Goal: Information Seeking & Learning: Check status

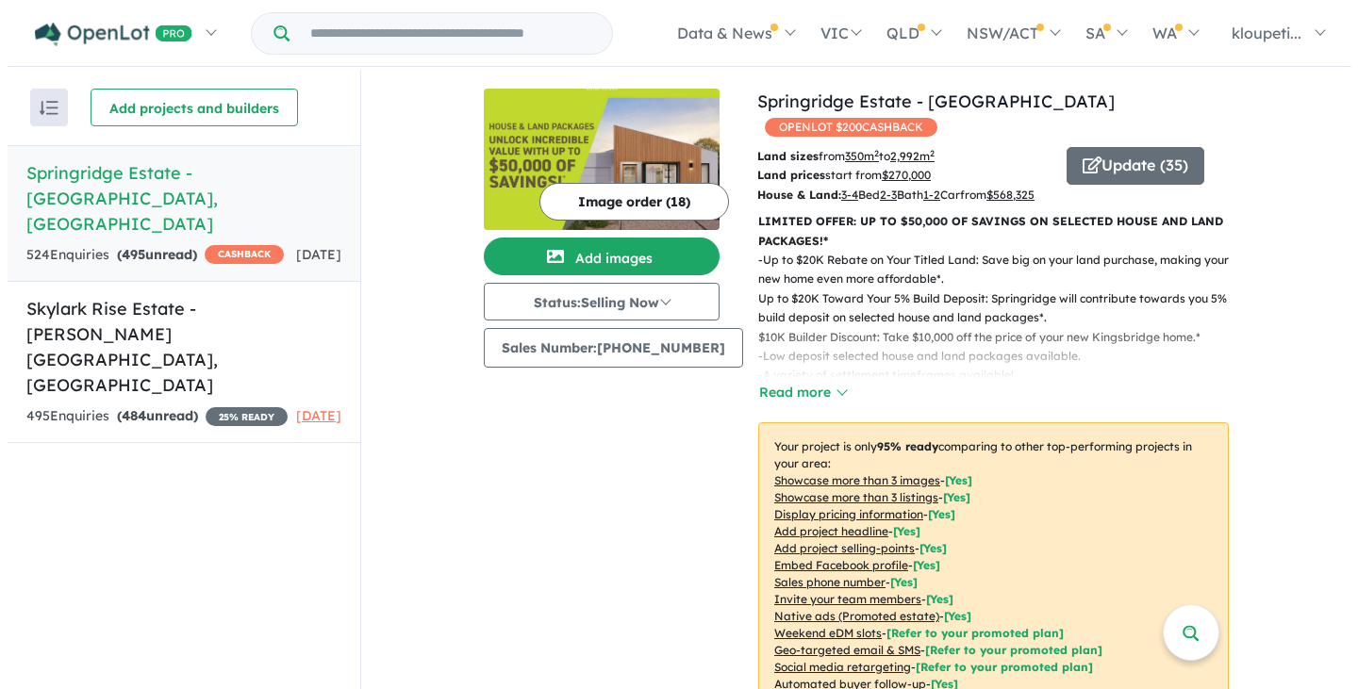
scroll to position [377, 0]
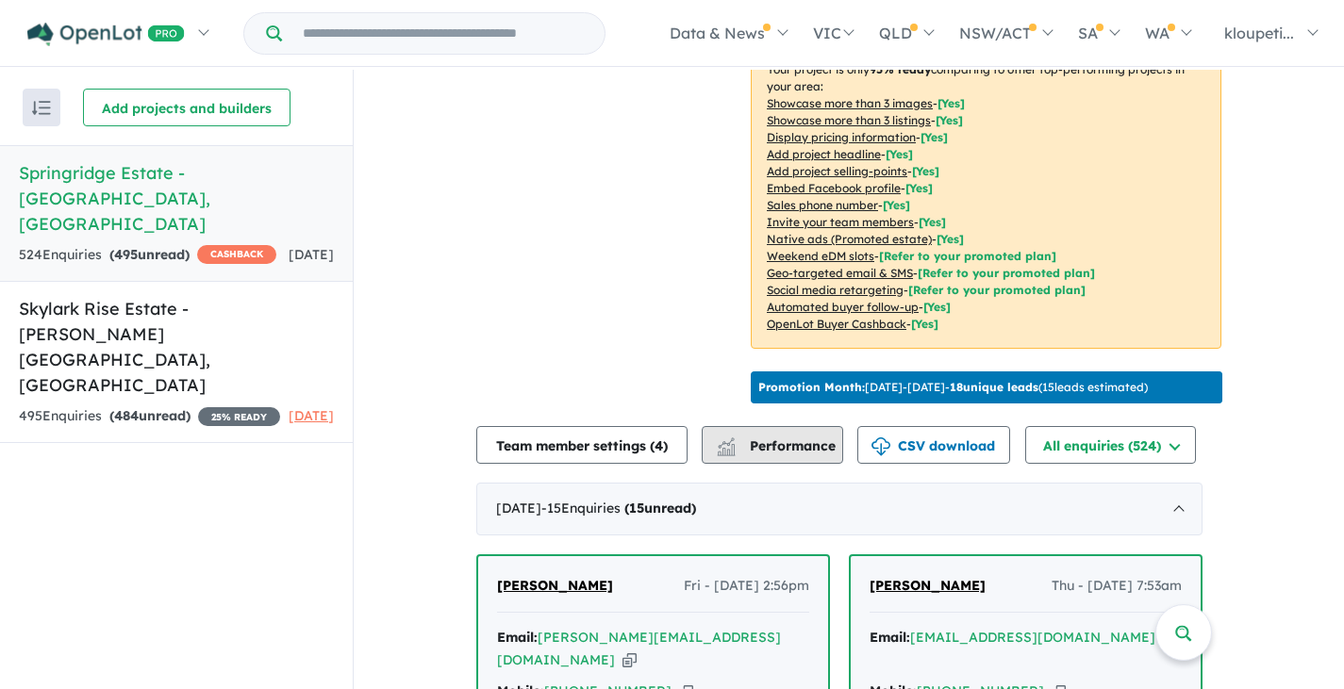
click at [763, 448] on button "Performance" at bounding box center [772, 445] width 141 height 38
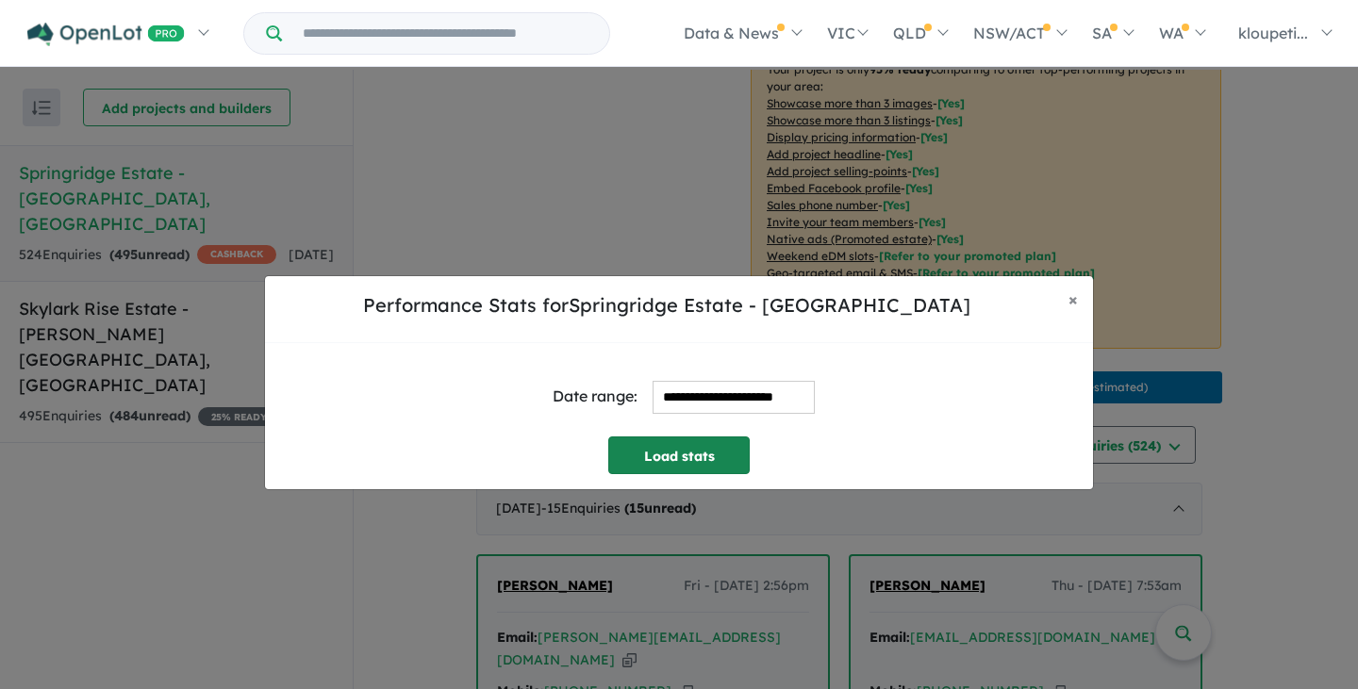
click at [690, 447] on button "Load stats" at bounding box center [678, 456] width 141 height 38
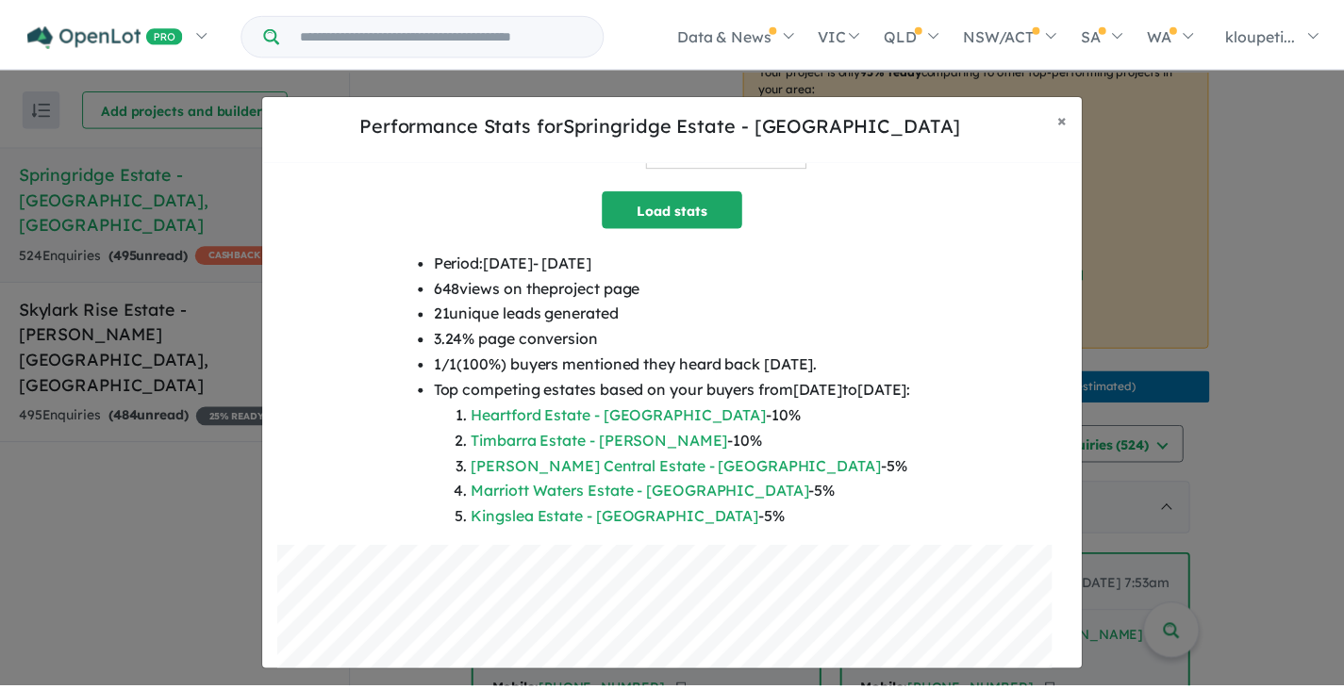
scroll to position [64, 0]
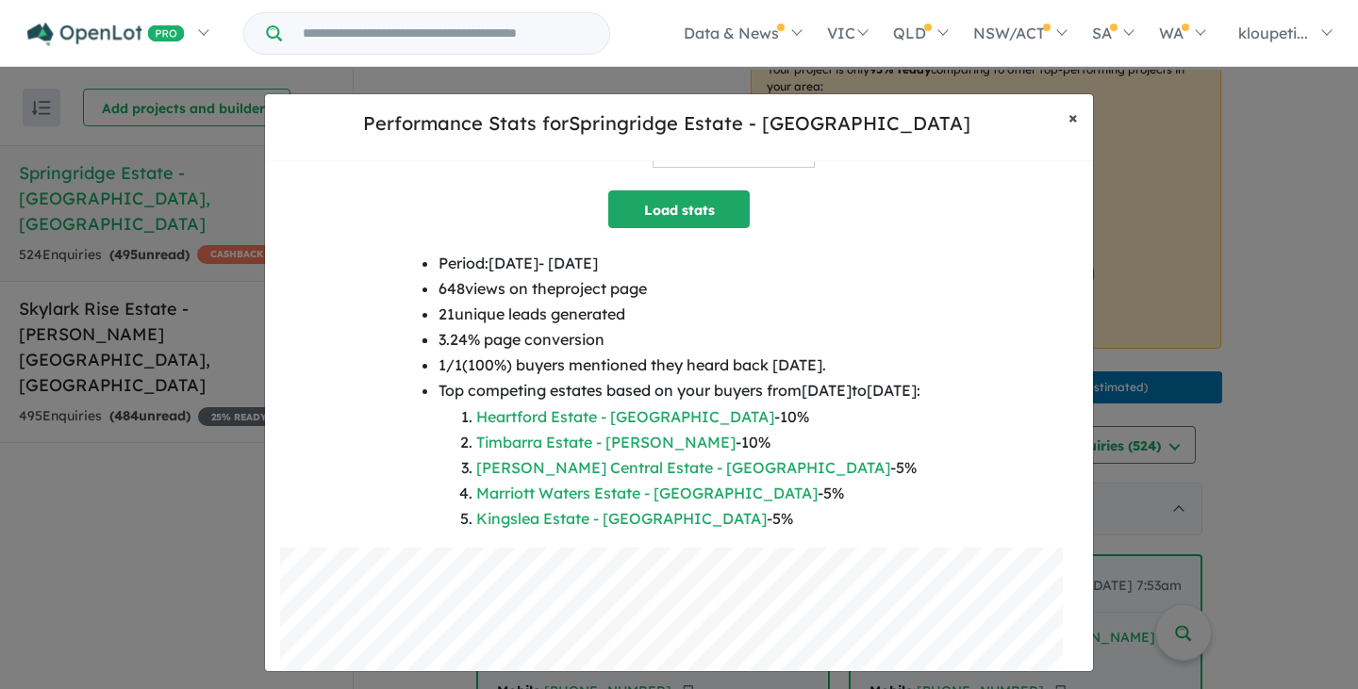
click at [1072, 120] on span "×" at bounding box center [1072, 118] width 9 height 22
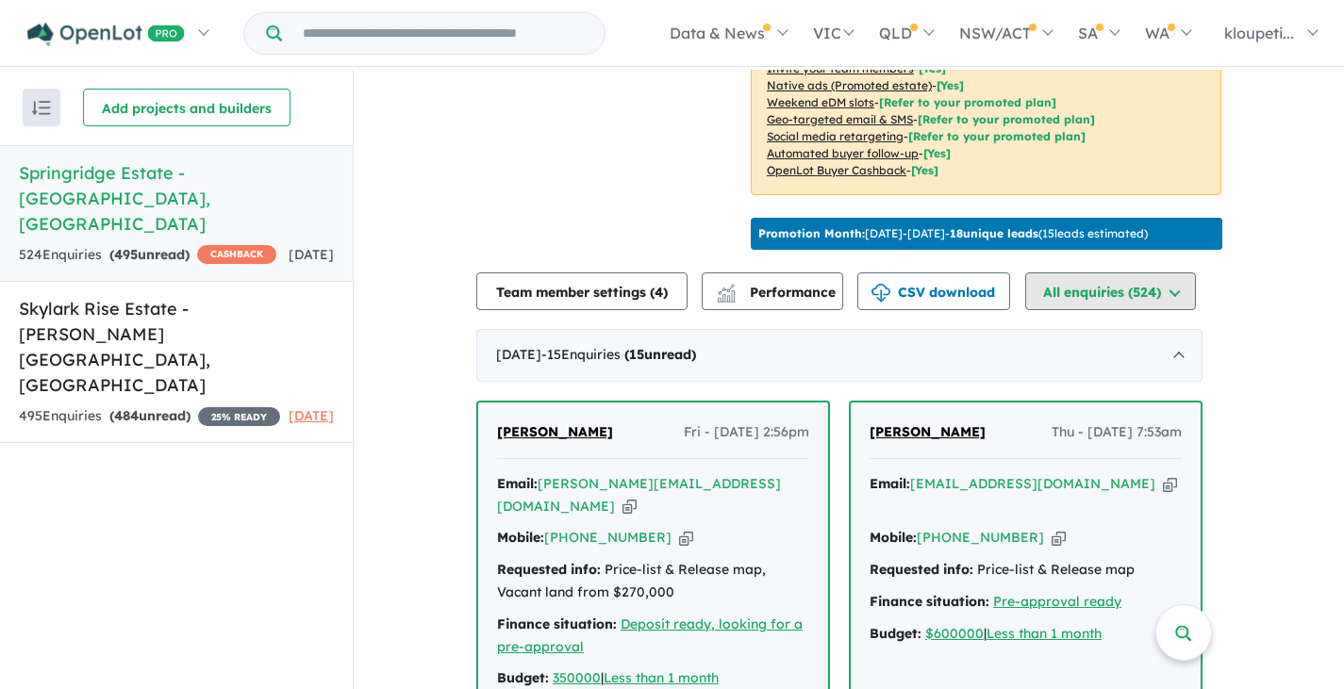
scroll to position [660, 0]
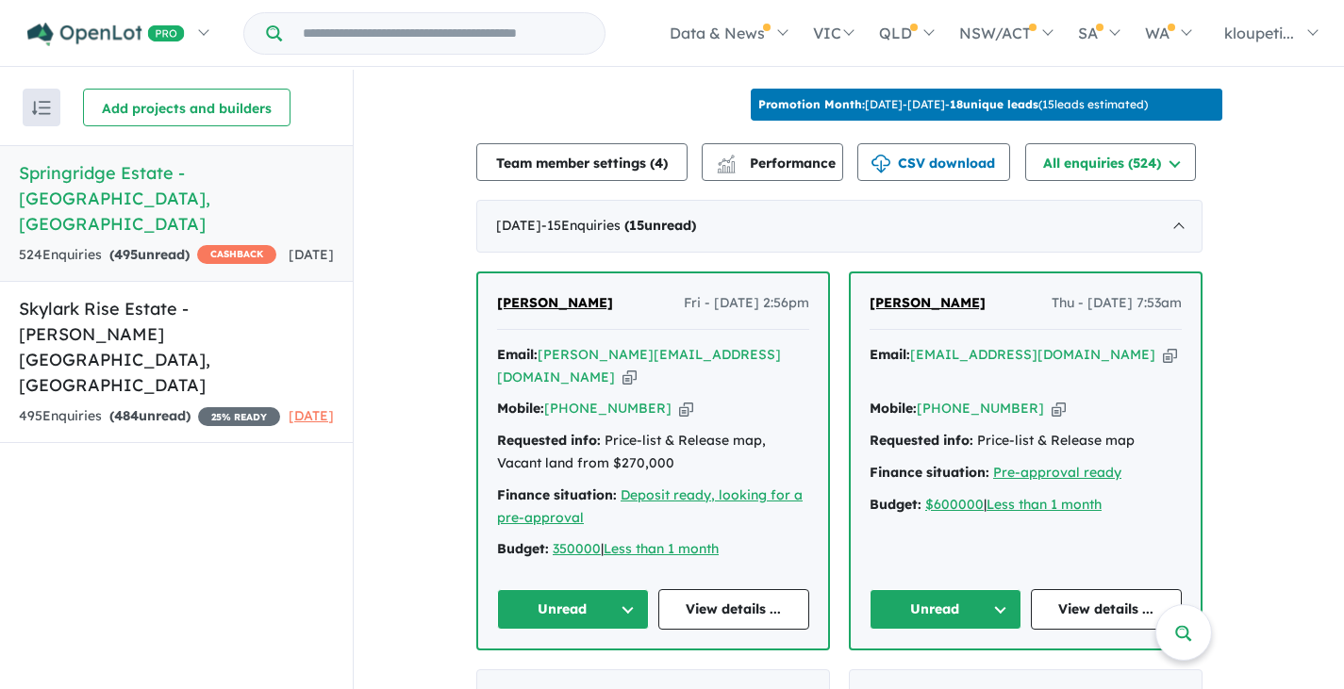
click at [536, 307] on span "[PERSON_NAME]" at bounding box center [555, 302] width 116 height 17
click at [890, 311] on span "[PERSON_NAME]" at bounding box center [927, 302] width 116 height 17
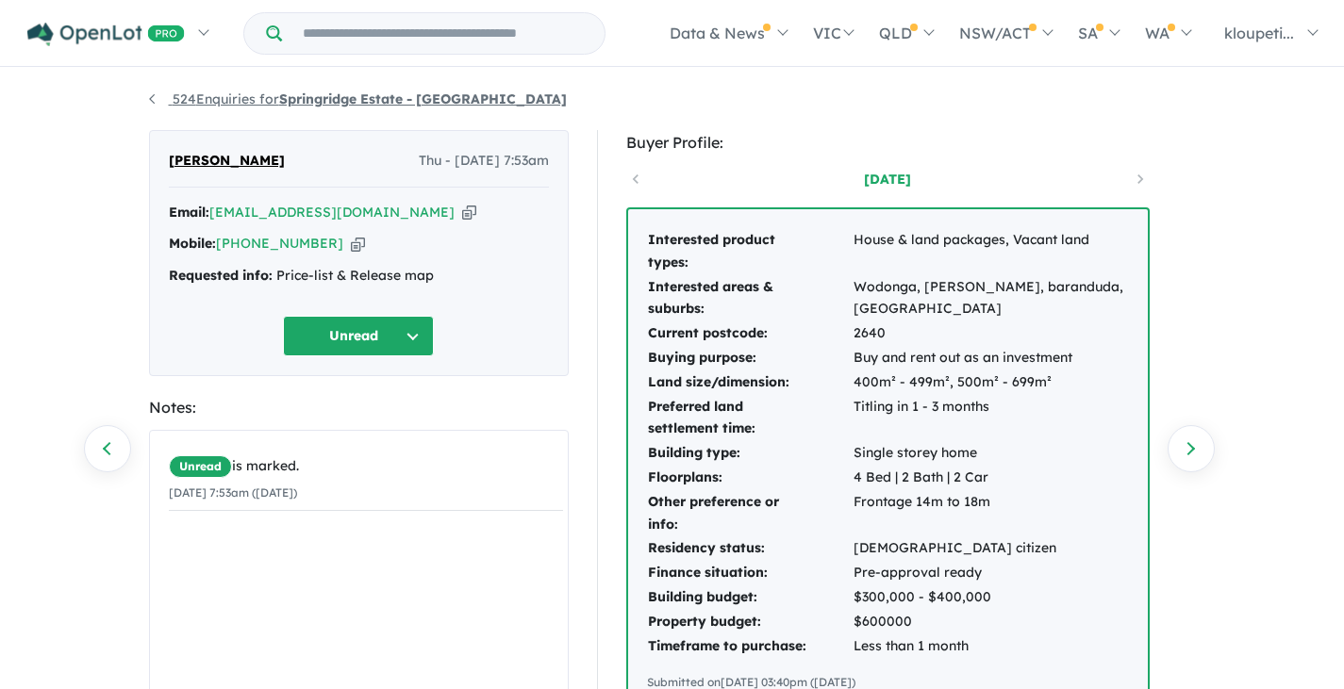
click at [157, 99] on link "524 Enquiries for Springridge Estate - Wallan" at bounding box center [358, 99] width 418 height 17
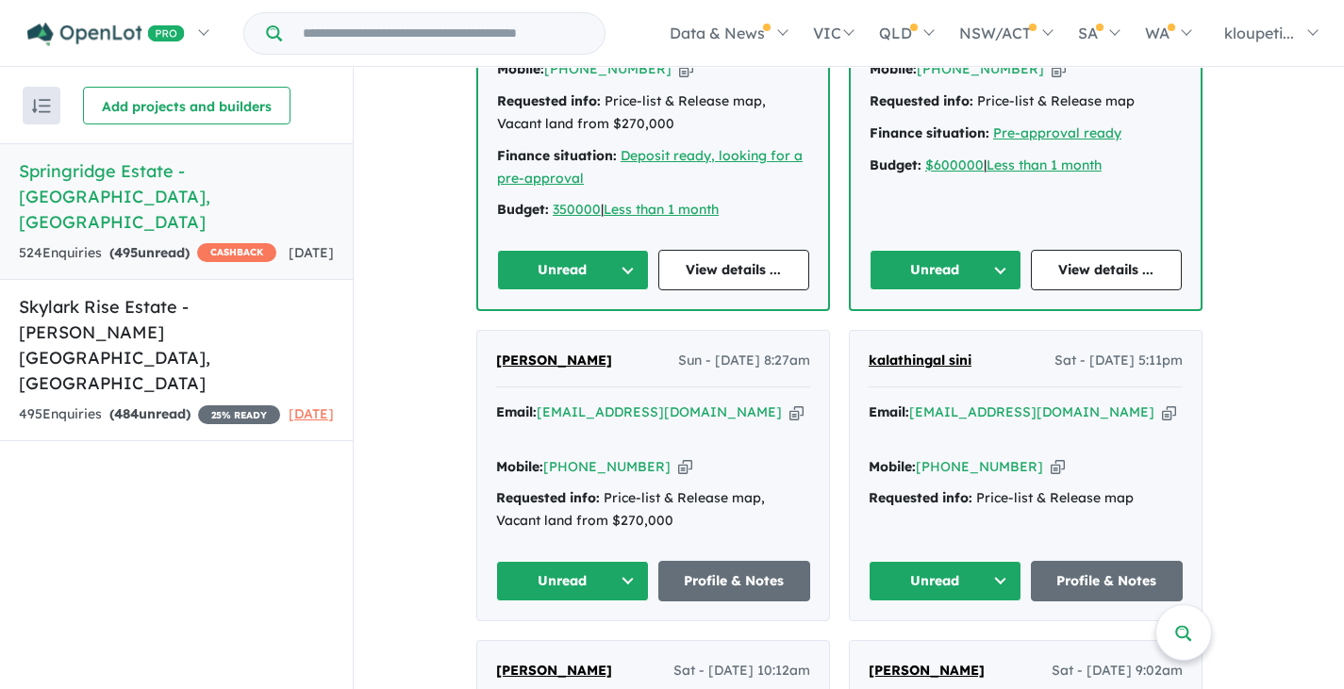
scroll to position [1162, 0]
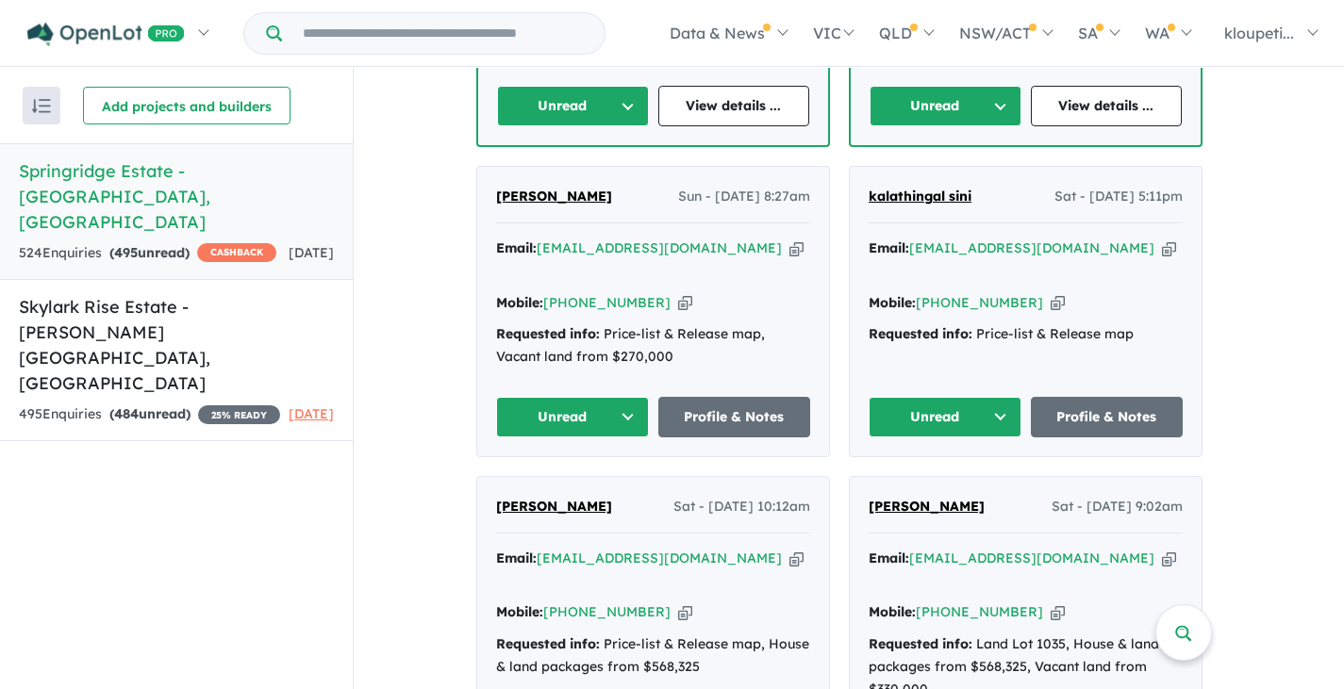
click at [527, 188] on span "[PERSON_NAME]" at bounding box center [554, 196] width 116 height 17
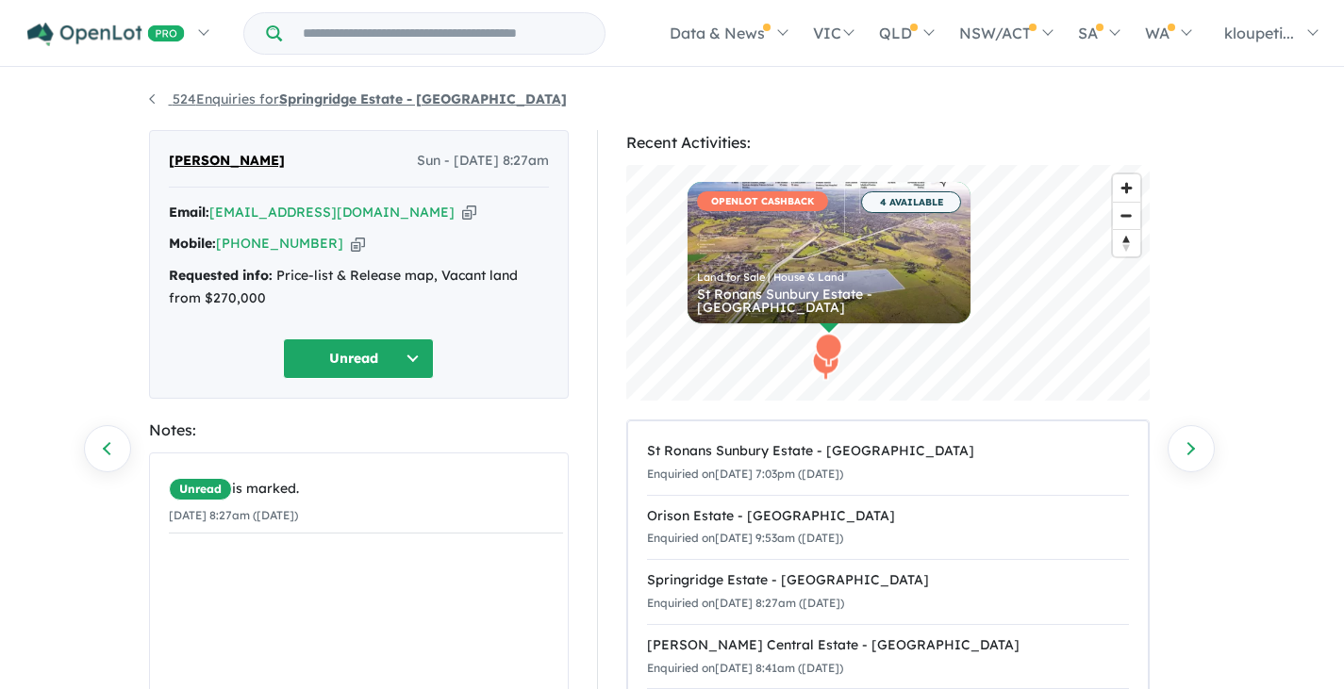
click at [239, 101] on link "524 Enquiries for Springridge Estate - [GEOGRAPHIC_DATA]" at bounding box center [358, 99] width 418 height 17
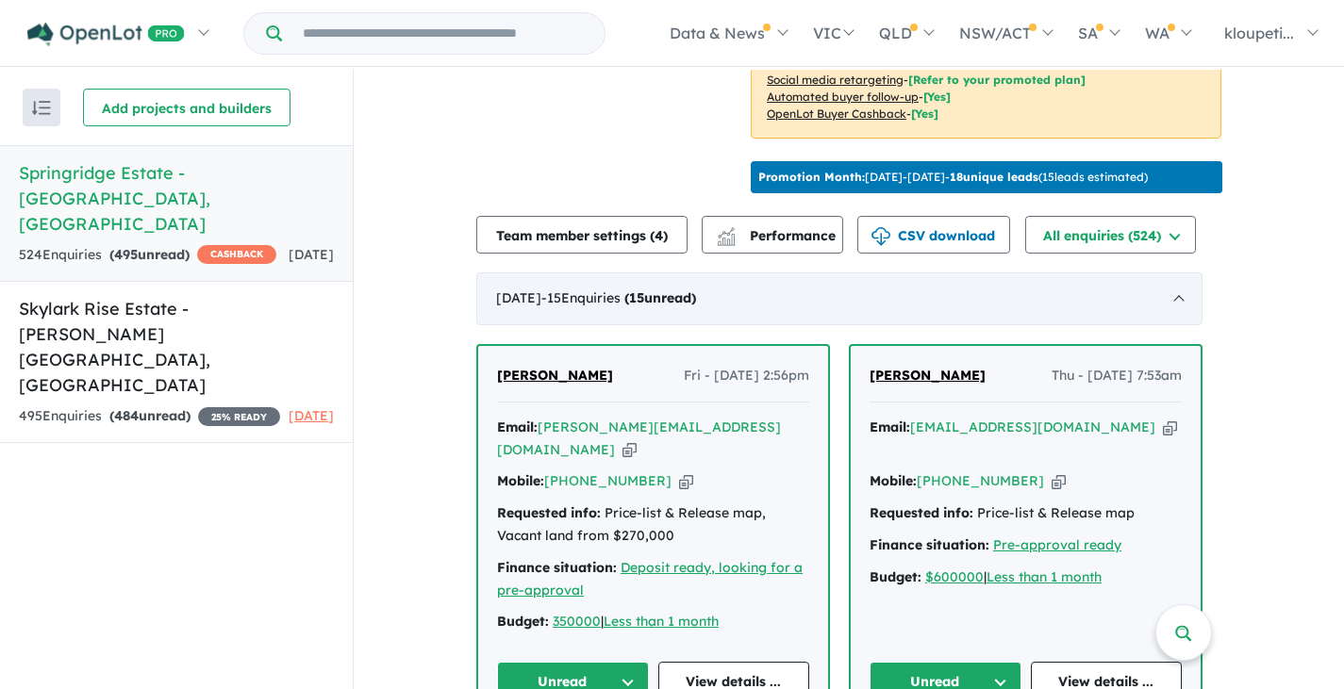
scroll to position [879, 0]
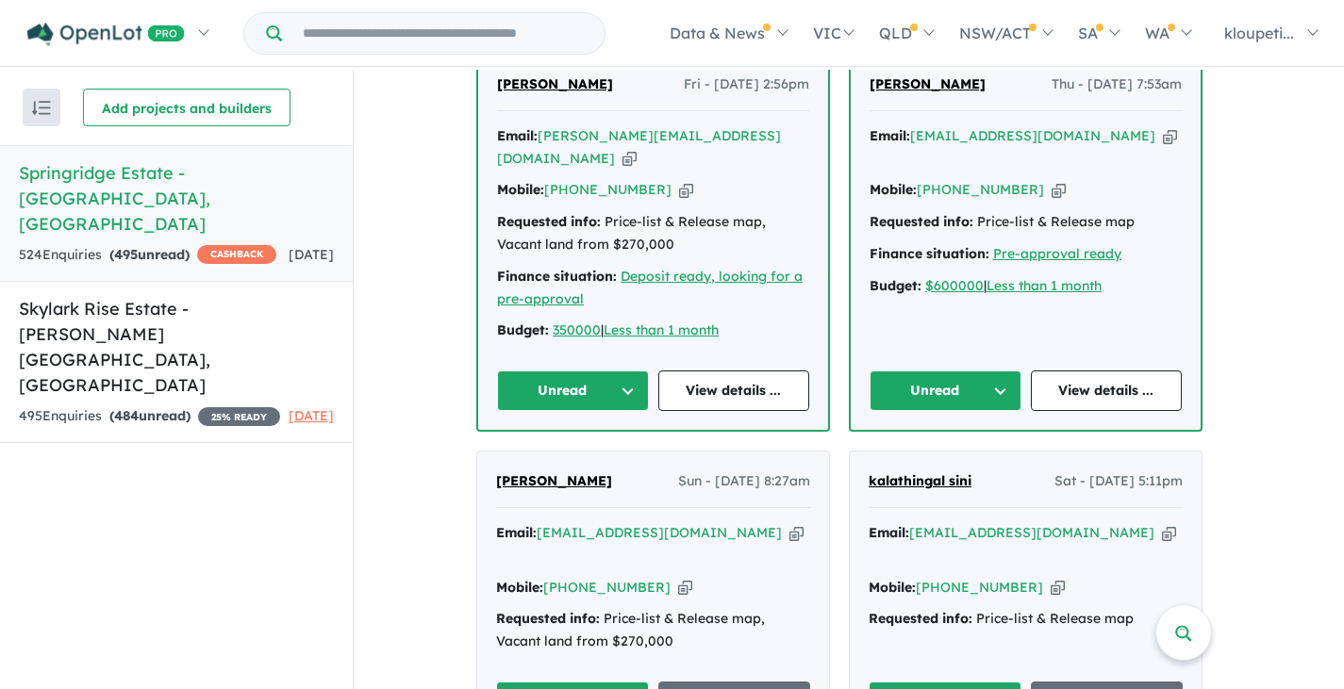
click at [892, 471] on link "kalathingal sini" at bounding box center [920, 482] width 103 height 23
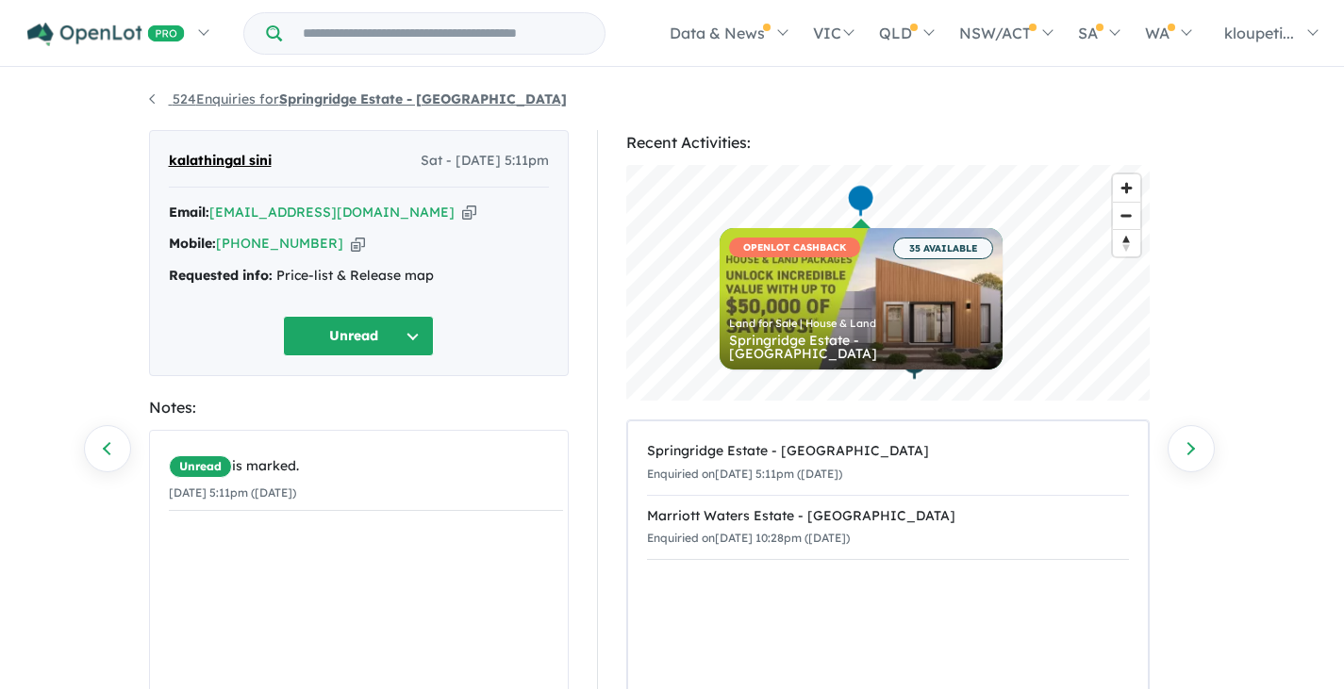
click at [291, 91] on strong "Springridge Estate - [GEOGRAPHIC_DATA]" at bounding box center [423, 99] width 288 height 17
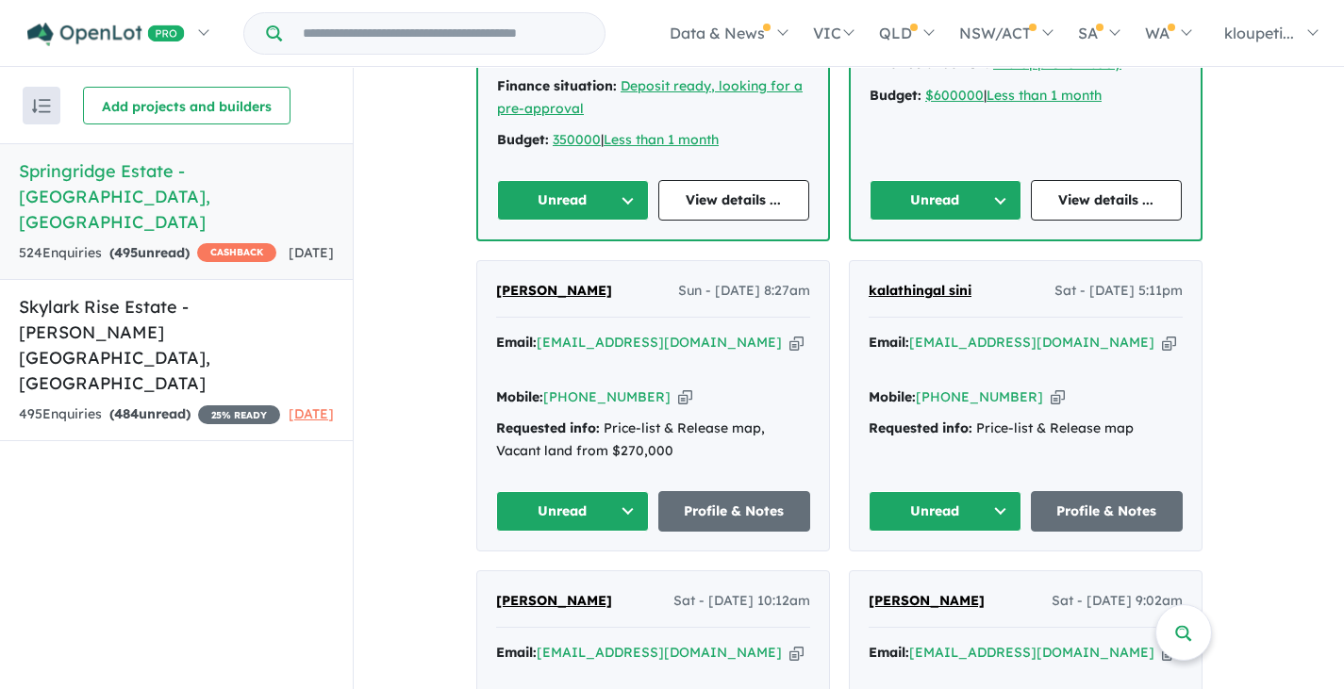
scroll to position [1256, 0]
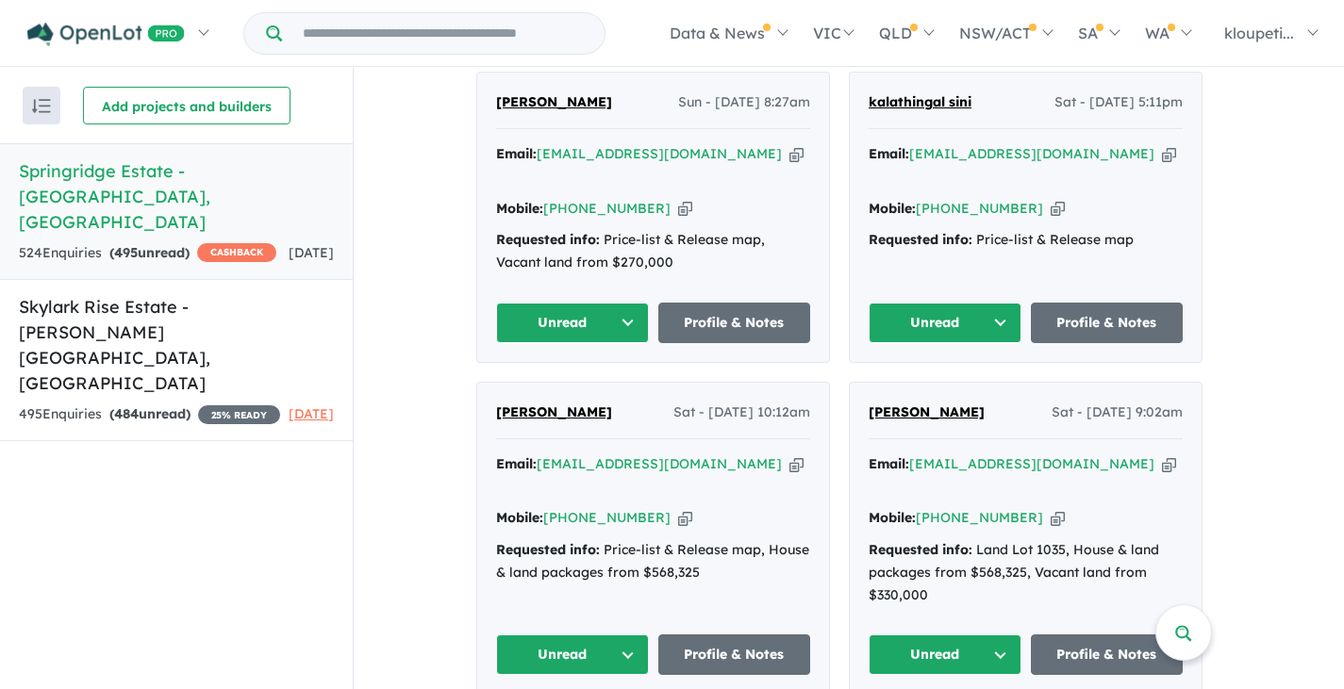
click at [612, 404] on span "[PERSON_NAME]" at bounding box center [554, 412] width 116 height 17
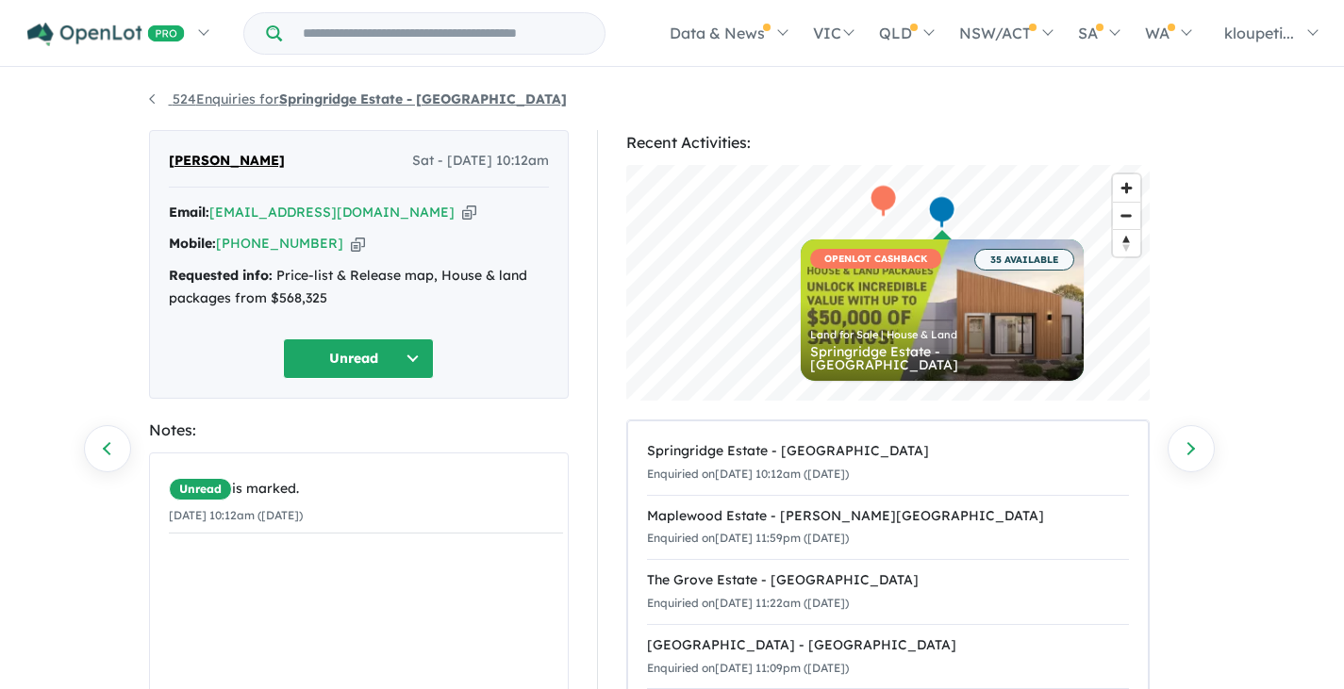
click at [277, 99] on link "524 Enquiries for Springridge Estate - [GEOGRAPHIC_DATA]" at bounding box center [358, 99] width 418 height 17
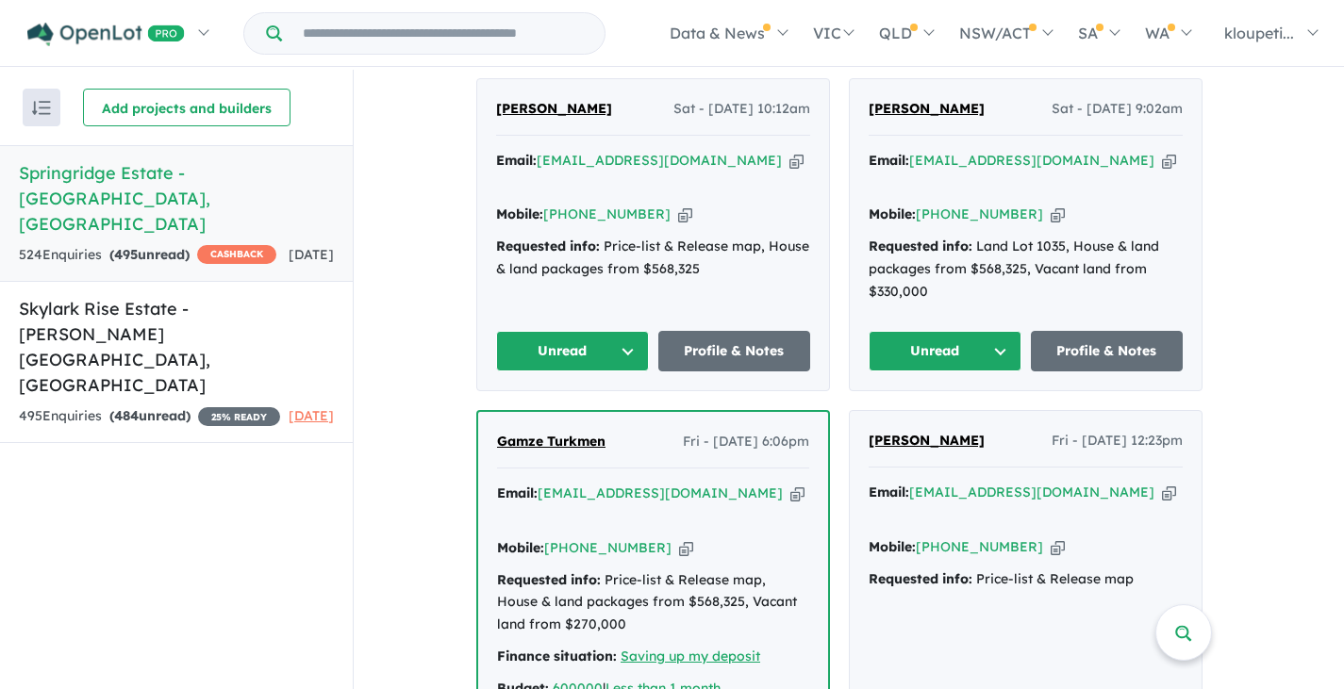
scroll to position [1445, 0]
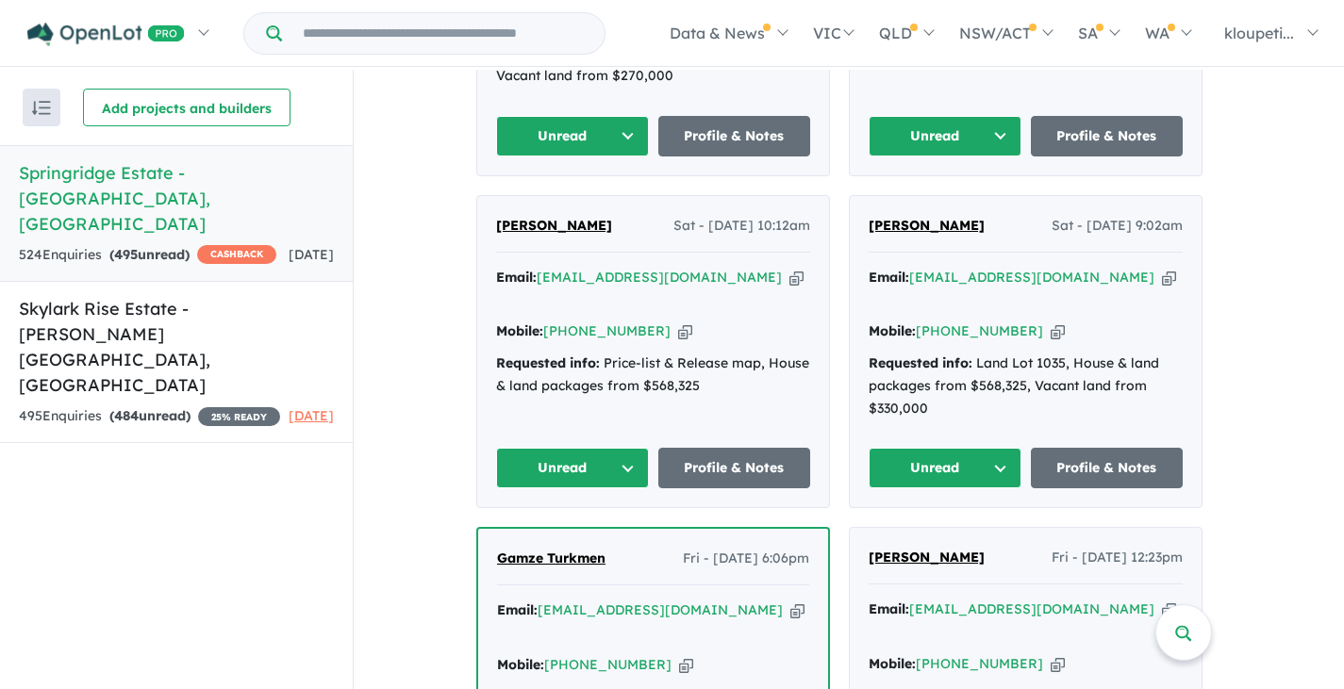
click at [890, 549] on span "[PERSON_NAME]" at bounding box center [927, 557] width 116 height 17
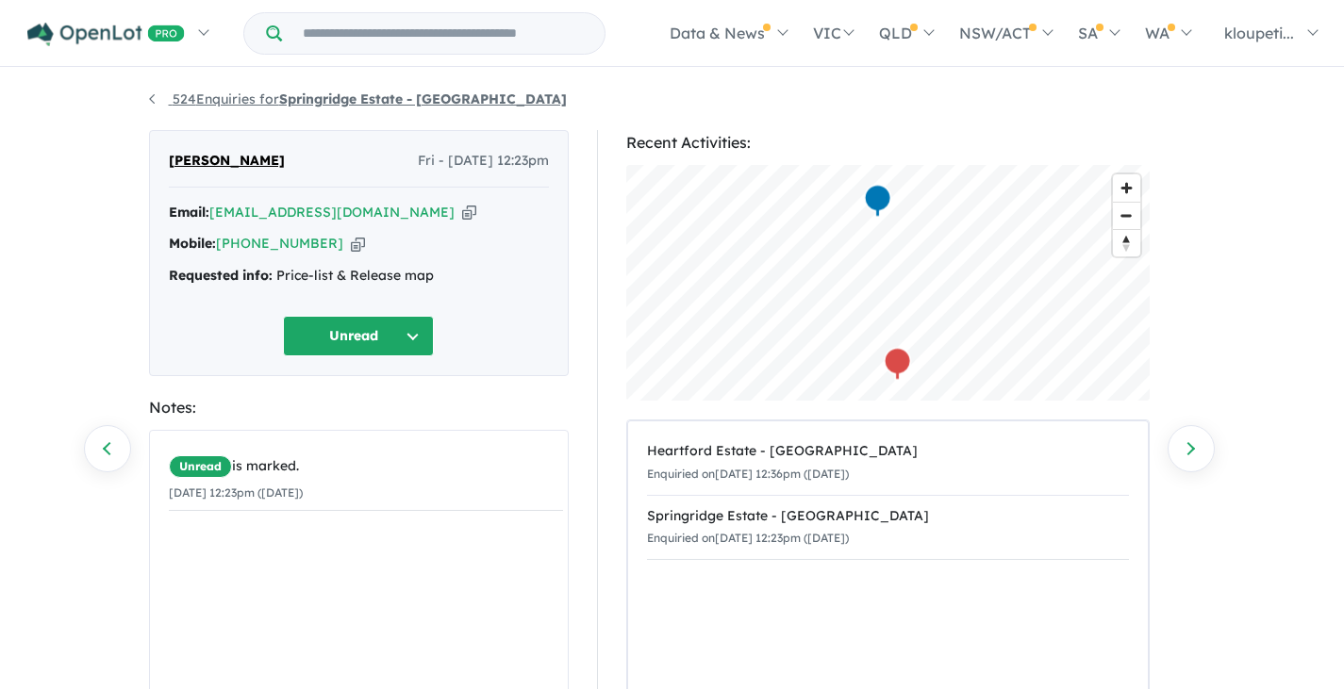
click at [239, 103] on link "524 Enquiries for Springridge Estate - [GEOGRAPHIC_DATA]" at bounding box center [358, 99] width 418 height 17
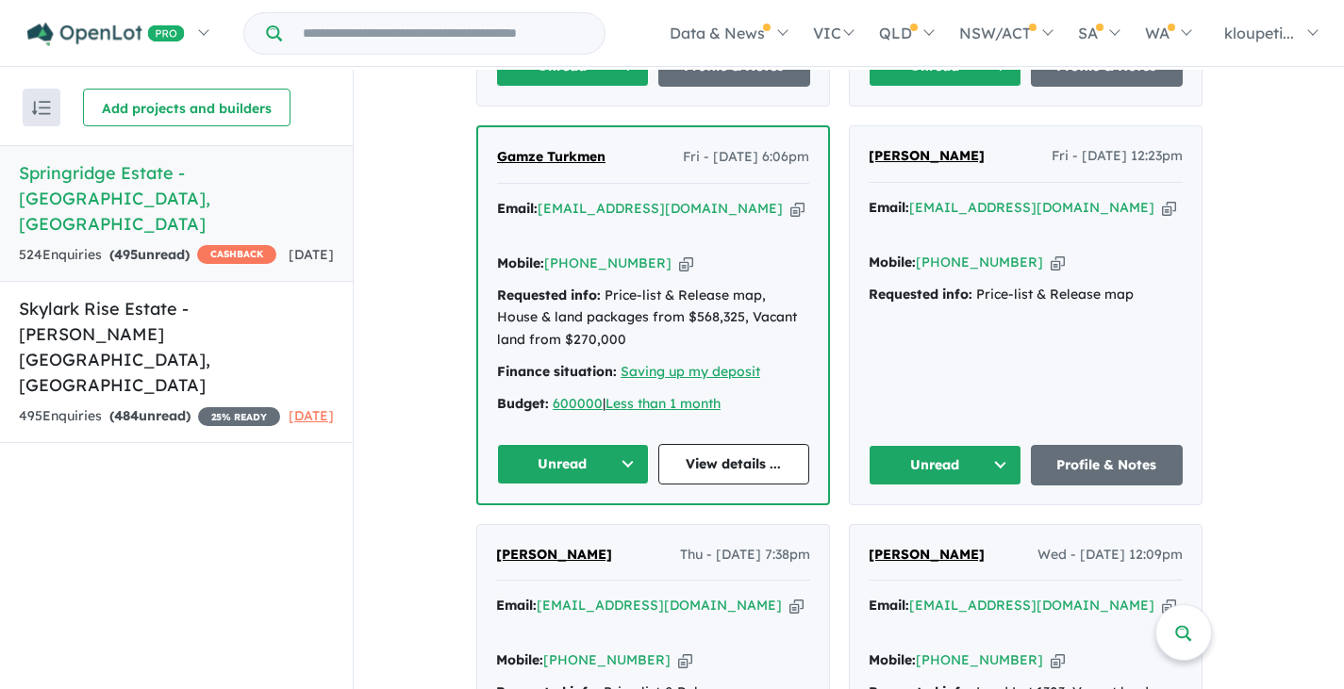
scroll to position [1916, 0]
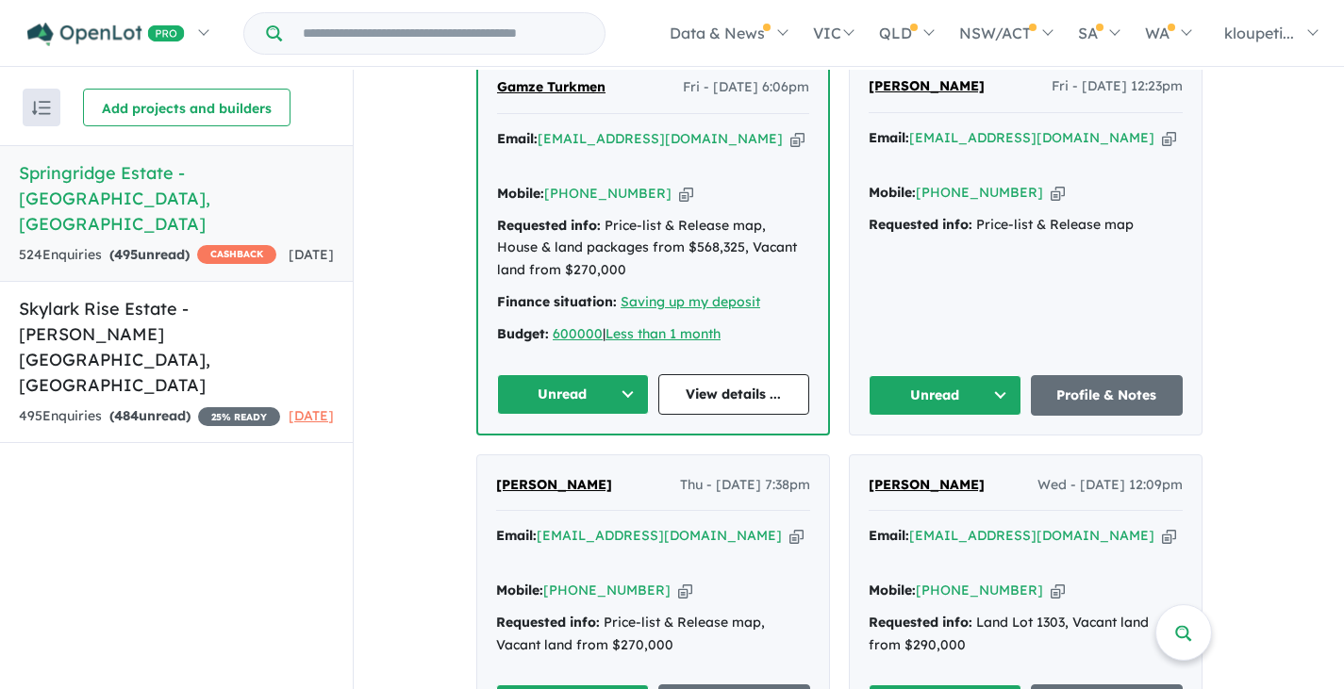
click at [537, 474] on link "[PERSON_NAME]" at bounding box center [554, 485] width 116 height 23
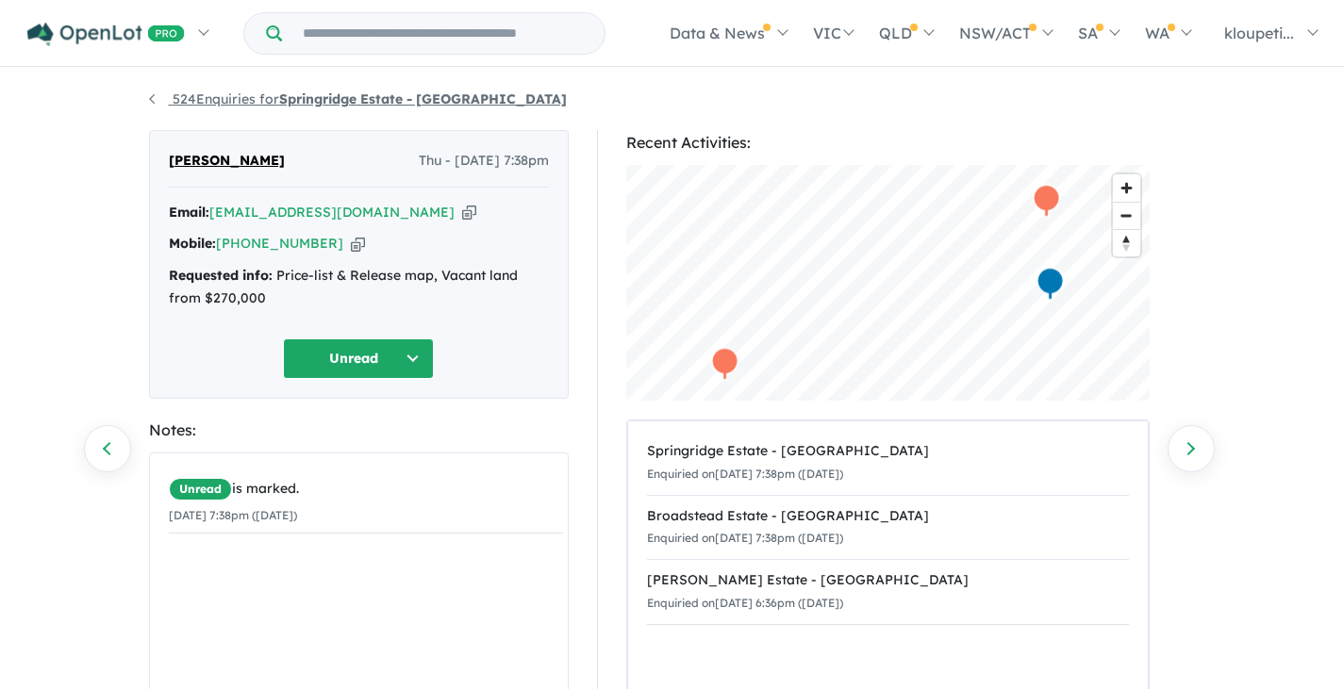
click at [278, 104] on link "524 Enquiries for Springridge Estate - [GEOGRAPHIC_DATA]" at bounding box center [358, 99] width 418 height 17
